Goal: Task Accomplishment & Management: Complete application form

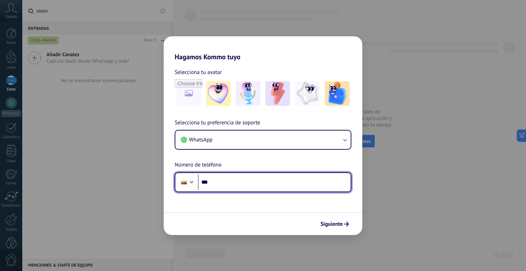
click at [191, 181] on div at bounding box center [192, 181] width 8 height 8
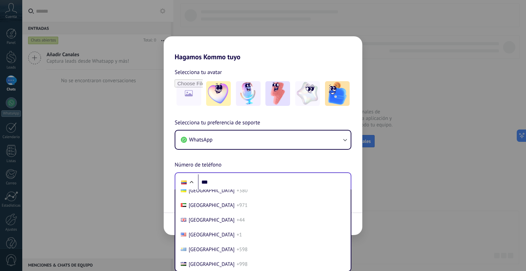
scroll to position [2943, 0]
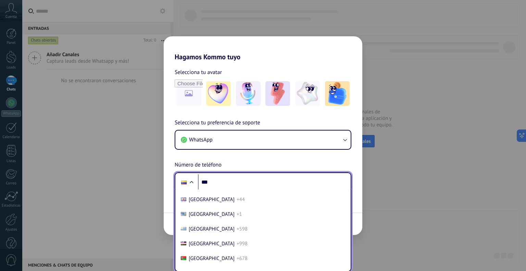
click at [238, 222] on li "[GEOGRAPHIC_DATA] +1" at bounding box center [263, 214] width 170 height 15
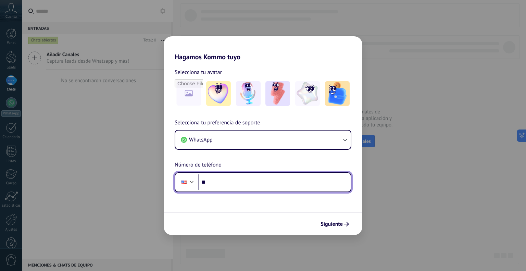
click at [256, 184] on input "***" at bounding box center [274, 182] width 153 height 16
type input "**********"
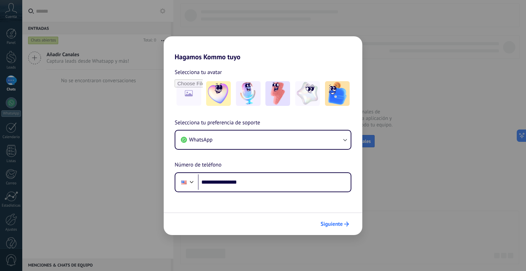
click at [338, 224] on span "Siguiente" at bounding box center [332, 224] width 22 height 5
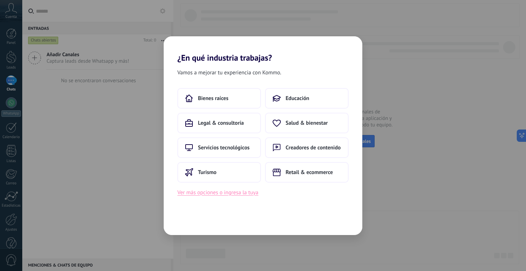
click at [226, 194] on button "Ver más opciones o ingresa la tuya" at bounding box center [217, 192] width 81 height 9
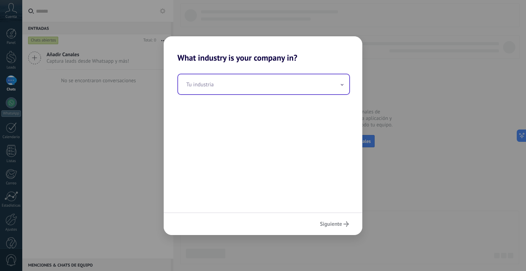
click at [340, 86] on span at bounding box center [341, 84] width 3 height 7
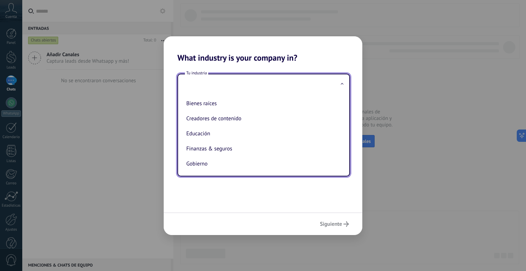
scroll to position [0, 0]
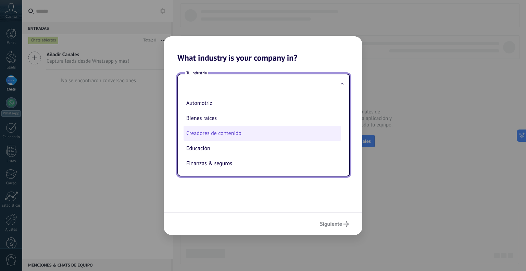
click at [247, 137] on li "Creadores de contenido" at bounding box center [263, 133] width 158 height 15
type input "**********"
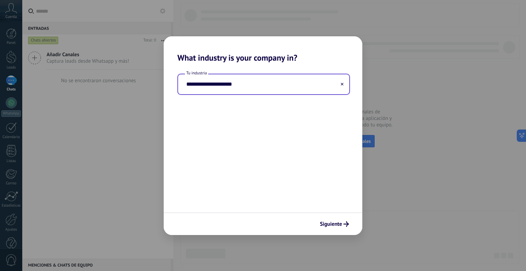
click at [342, 85] on use at bounding box center [342, 84] width 3 height 3
click at [344, 80] on input "text" at bounding box center [263, 84] width 171 height 20
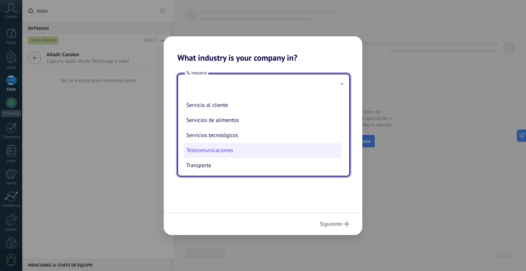
scroll to position [152, 0]
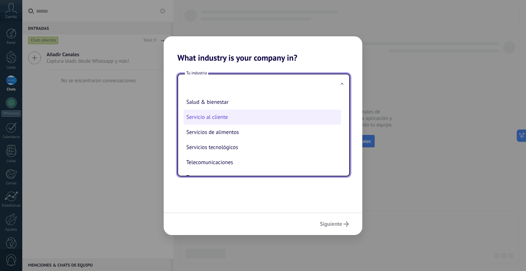
click at [235, 121] on li "Servicio al cliente" at bounding box center [263, 117] width 158 height 15
type input "**********"
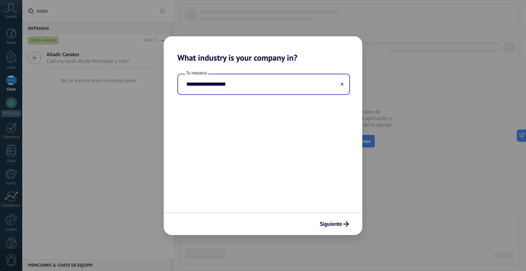
click at [344, 84] on input "**********" at bounding box center [263, 84] width 171 height 20
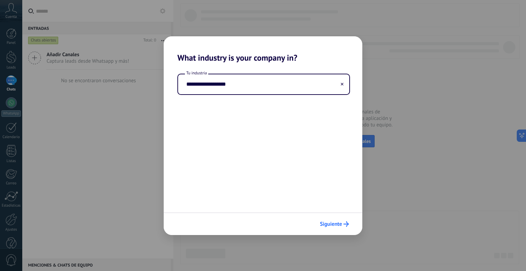
click at [333, 224] on span "Siguiente" at bounding box center [331, 224] width 22 height 5
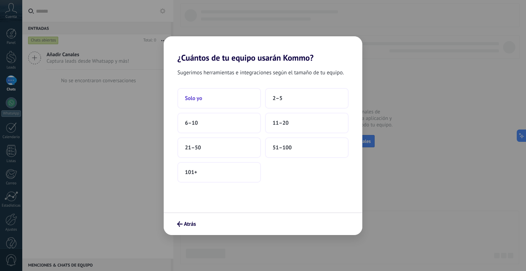
click at [224, 98] on button "Solo yo" at bounding box center [219, 98] width 84 height 21
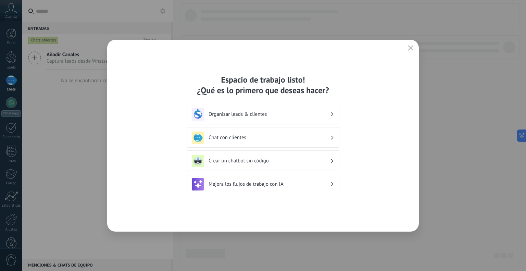
click at [412, 49] on icon "button" at bounding box center [410, 47] width 5 height 5
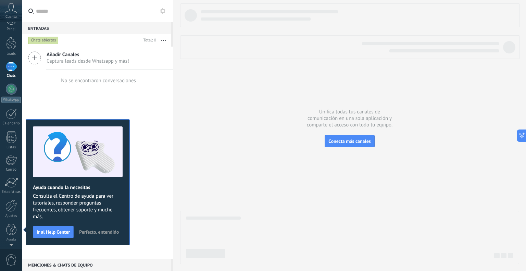
scroll to position [0, 0]
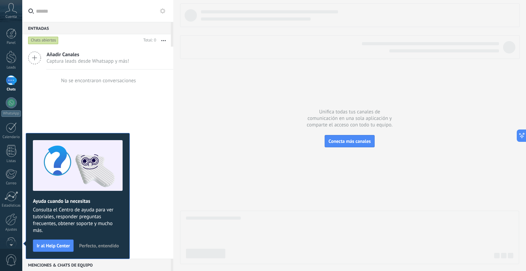
click at [100, 246] on span "Perfecto, entendido" at bounding box center [99, 245] width 40 height 5
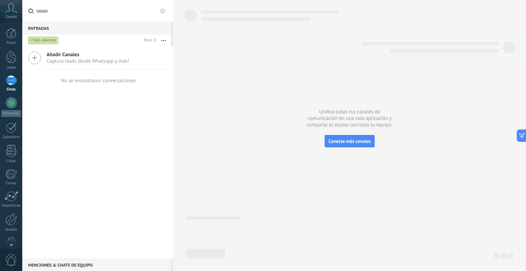
click at [12, 5] on icon at bounding box center [11, 8] width 12 height 10
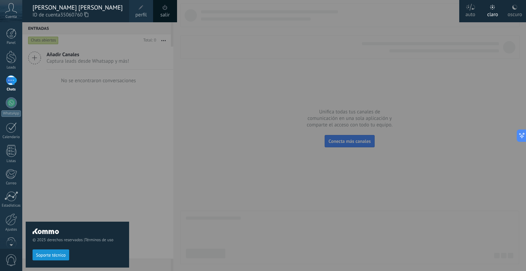
click at [84, 110] on div "© 2025 derechos reservados | Términos de uso Soporte técnico" at bounding box center [77, 146] width 103 height 249
click at [12, 59] on div at bounding box center [11, 57] width 10 height 13
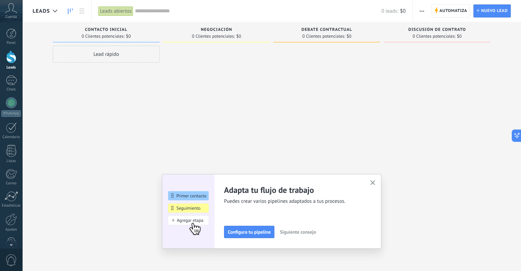
click at [375, 183] on icon "button" at bounding box center [372, 182] width 5 height 5
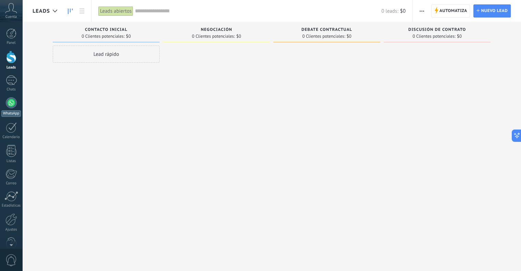
click at [12, 102] on div at bounding box center [11, 102] width 11 height 11
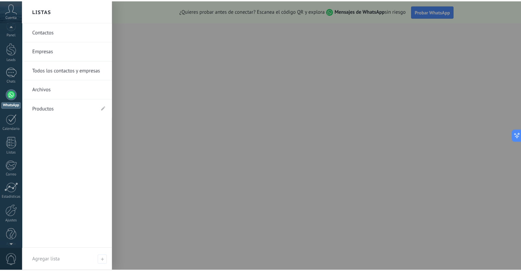
scroll to position [14, 0]
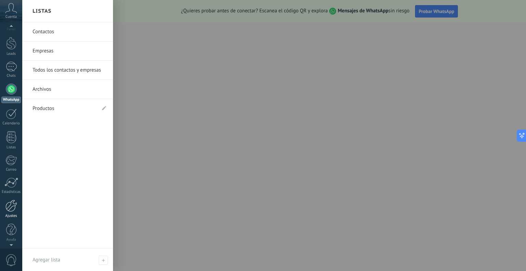
click at [12, 211] on div at bounding box center [11, 206] width 12 height 12
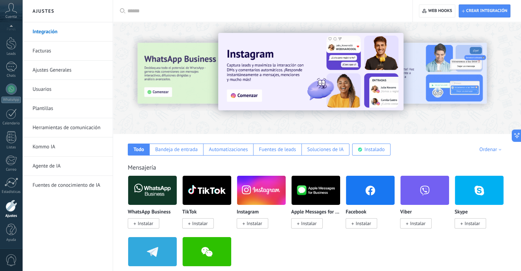
click at [74, 130] on link "Herramientas de comunicación" at bounding box center [69, 127] width 73 height 19
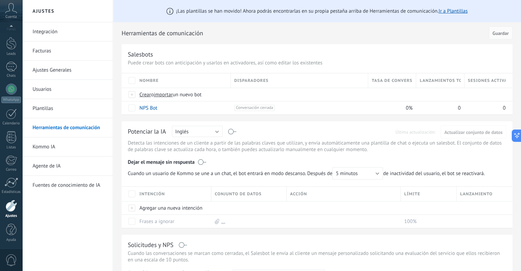
click at [46, 28] on link "Integración" at bounding box center [69, 31] width 73 height 19
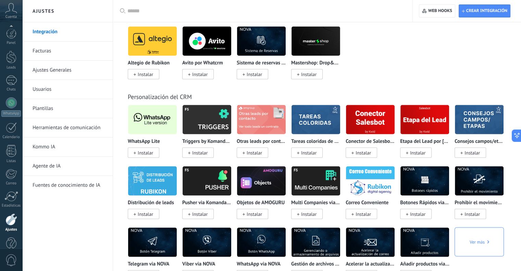
scroll to position [14, 0]
